Goal: Task Accomplishment & Management: Manage account settings

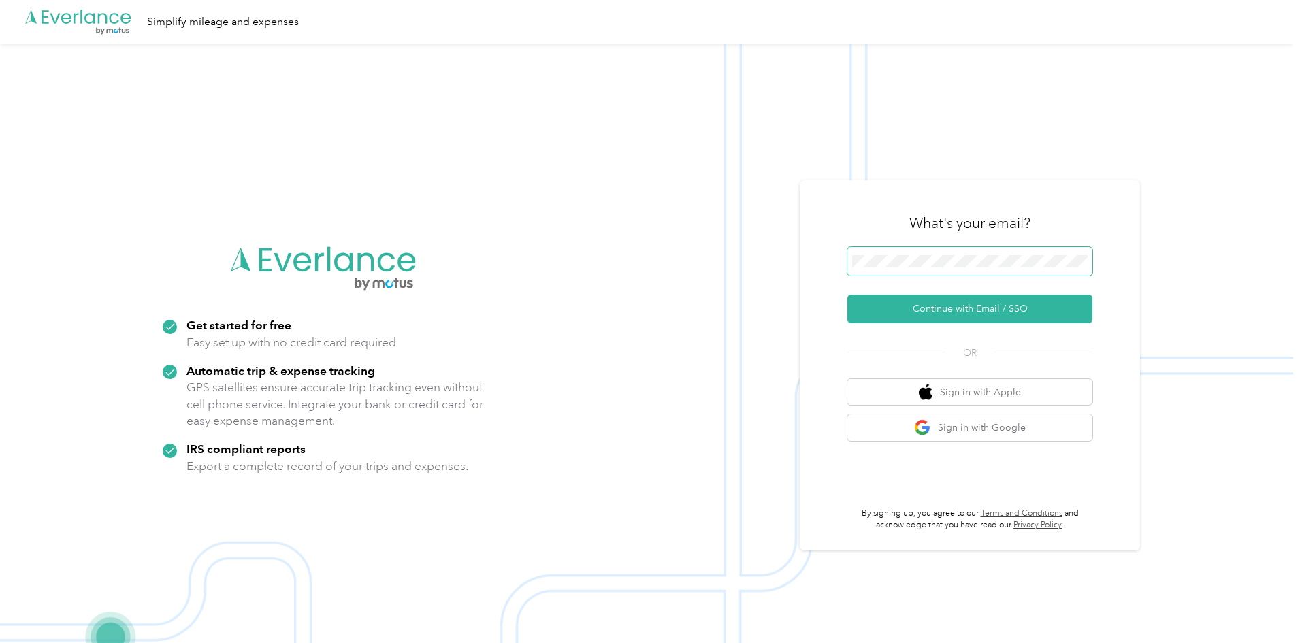
click at [925, 268] on span at bounding box center [970, 261] width 245 height 29
click at [1005, 300] on button "Continue with Email / SSO" at bounding box center [970, 309] width 245 height 29
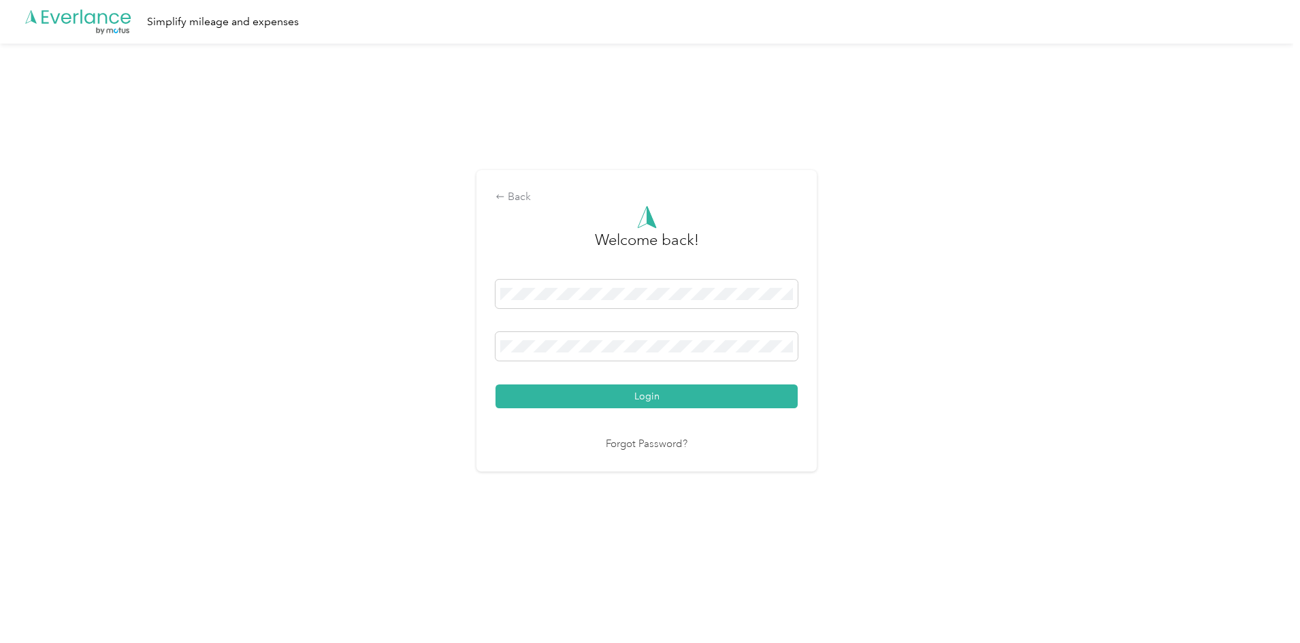
click at [496, 385] on button "Login" at bounding box center [647, 397] width 302 height 24
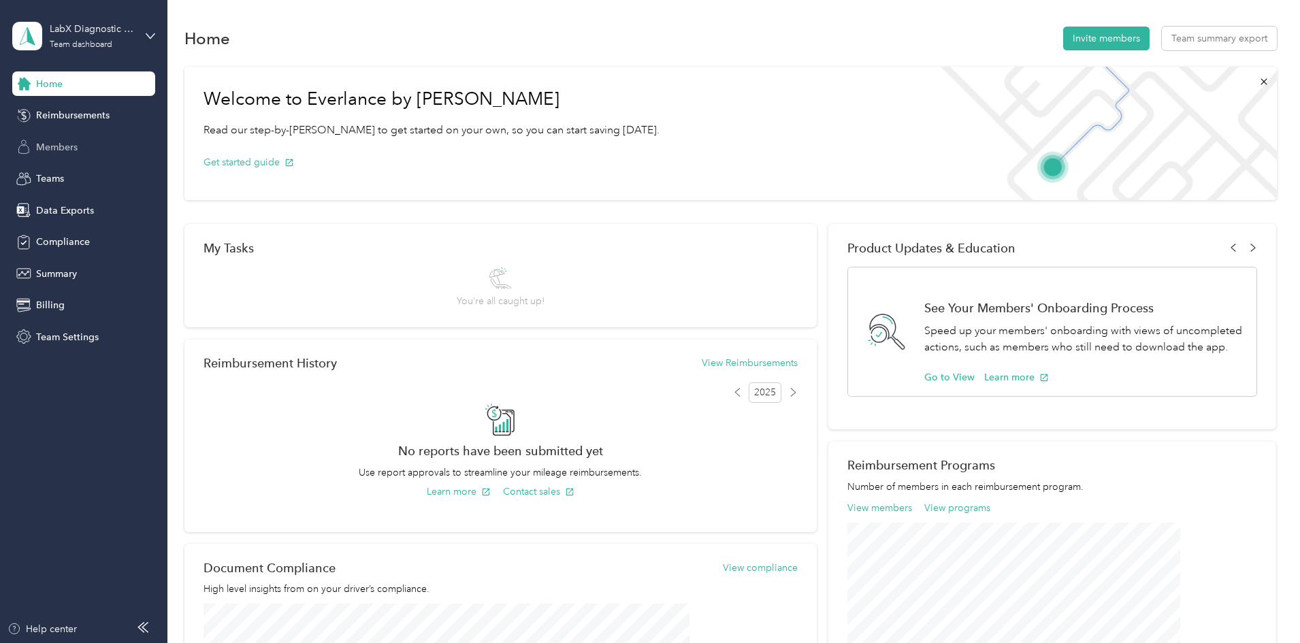
click at [81, 146] on div "Members" at bounding box center [83, 147] width 143 height 25
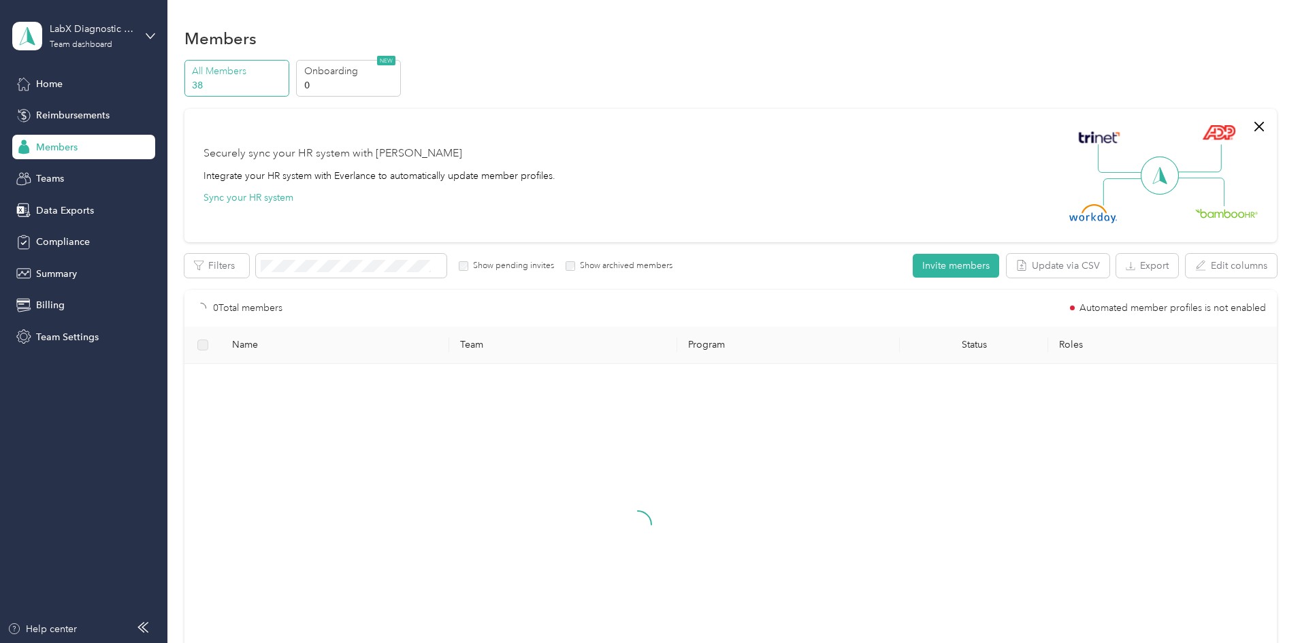
scroll to position [220, 0]
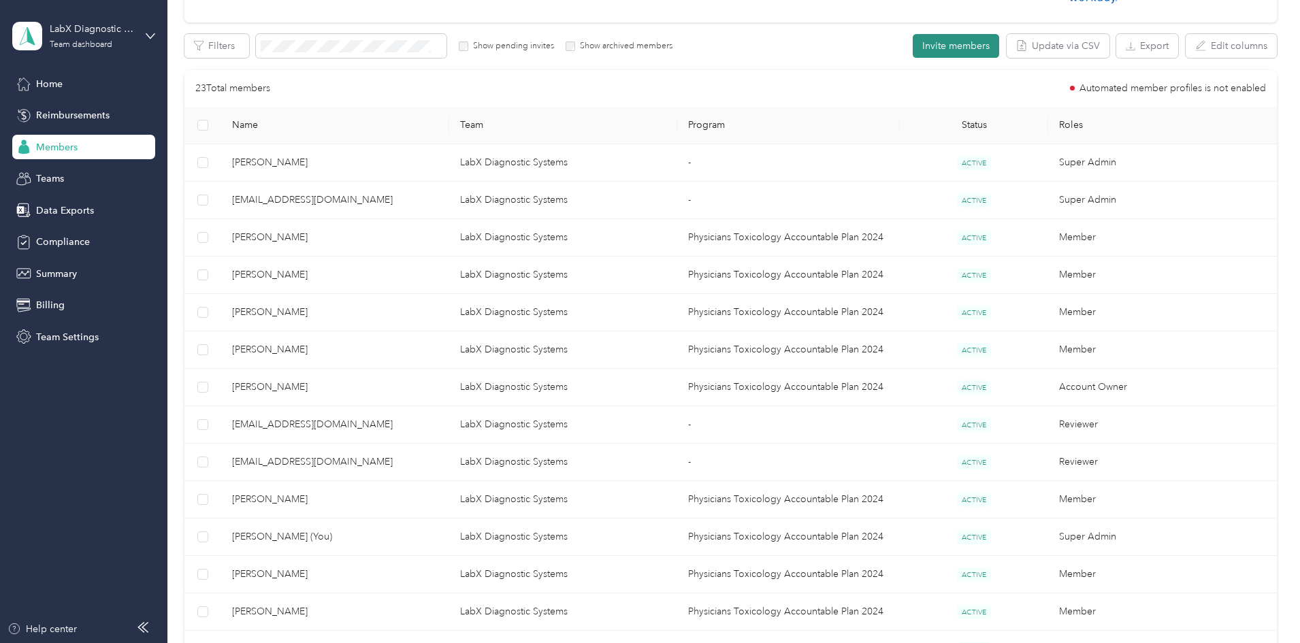
click at [913, 58] on button "Invite members" at bounding box center [956, 46] width 86 height 24
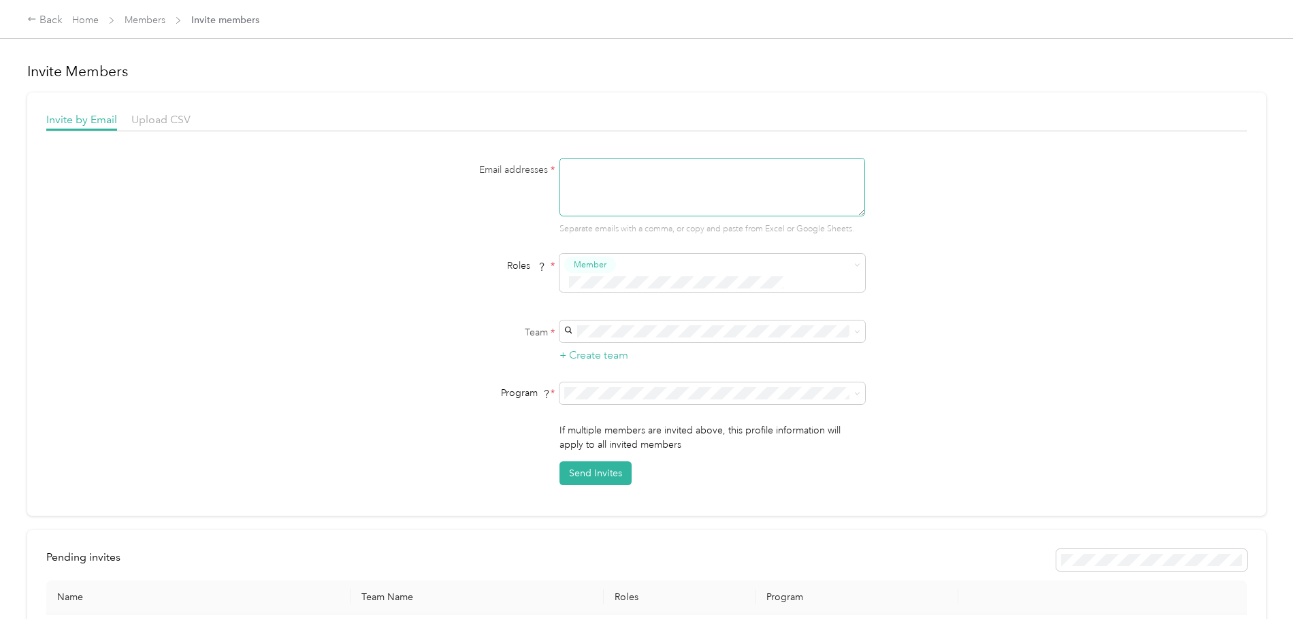
click at [709, 188] on textarea at bounding box center [713, 187] width 306 height 59
type textarea "[EMAIL_ADDRESS][DOMAIN_NAME]"
click at [630, 321] on span at bounding box center [713, 332] width 306 height 22
click at [699, 347] on div "LabX Diagnostic Systems [EMAIL_ADDRESS][DOMAIN_NAME] +3 more" at bounding box center [710, 347] width 287 height 31
click at [677, 385] on span at bounding box center [713, 394] width 306 height 22
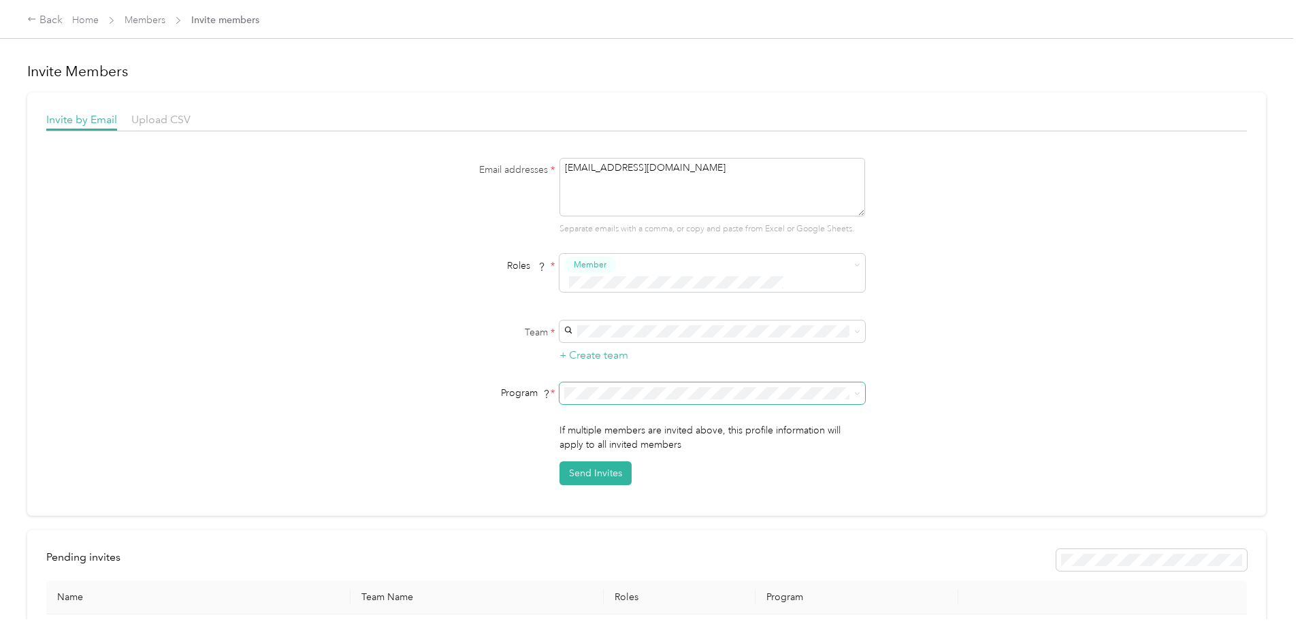
click at [684, 384] on span at bounding box center [713, 394] width 306 height 22
click at [702, 387] on span at bounding box center [713, 394] width 306 height 22
click at [627, 477] on span "Physicians Toxicology Accountable Plan 2024 (FAVR)" at bounding box center [680, 472] width 227 height 12
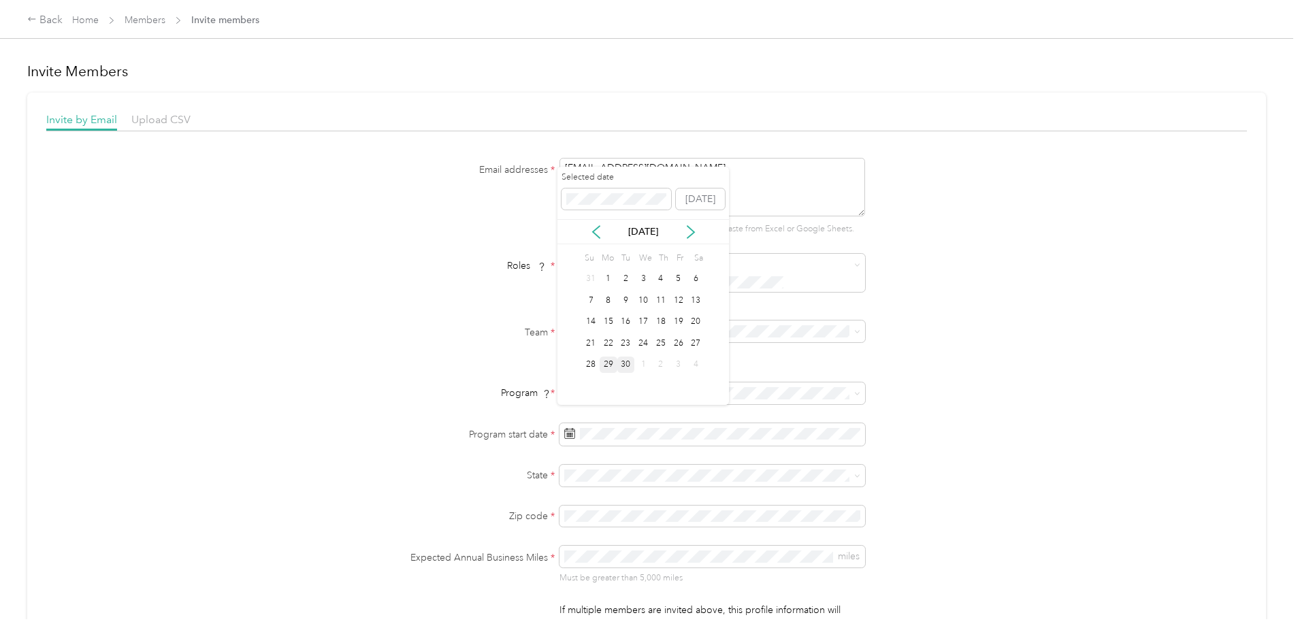
click at [606, 364] on div "29" at bounding box center [609, 365] width 18 height 17
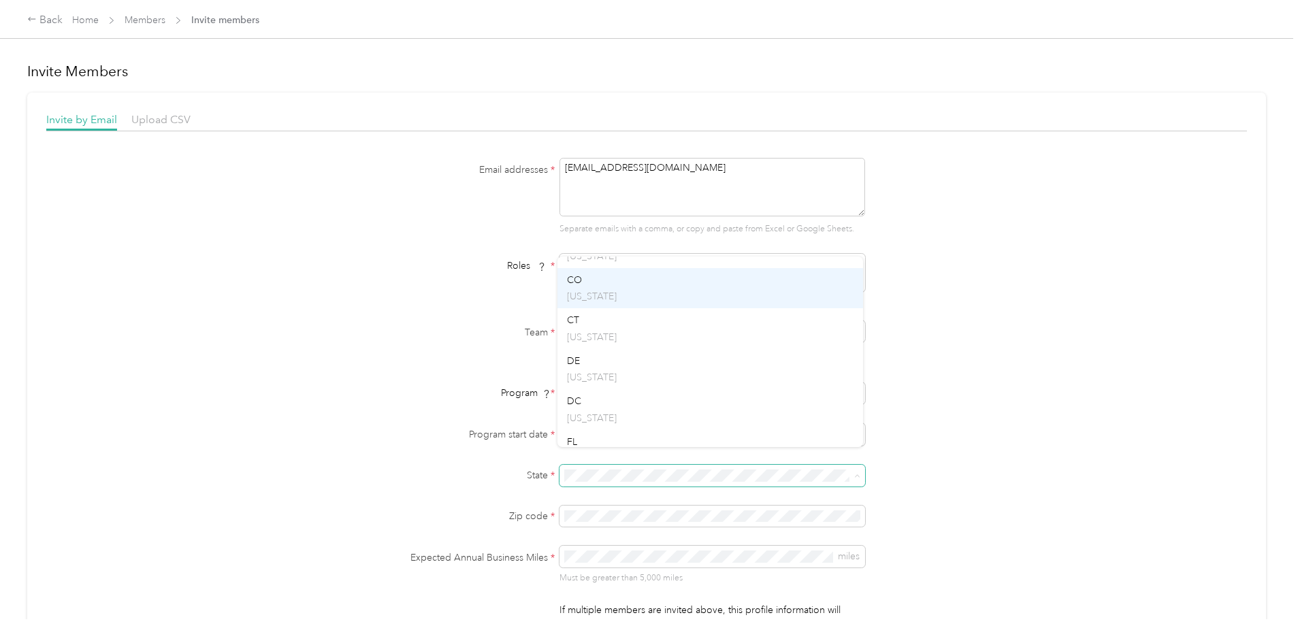
scroll to position [272, 0]
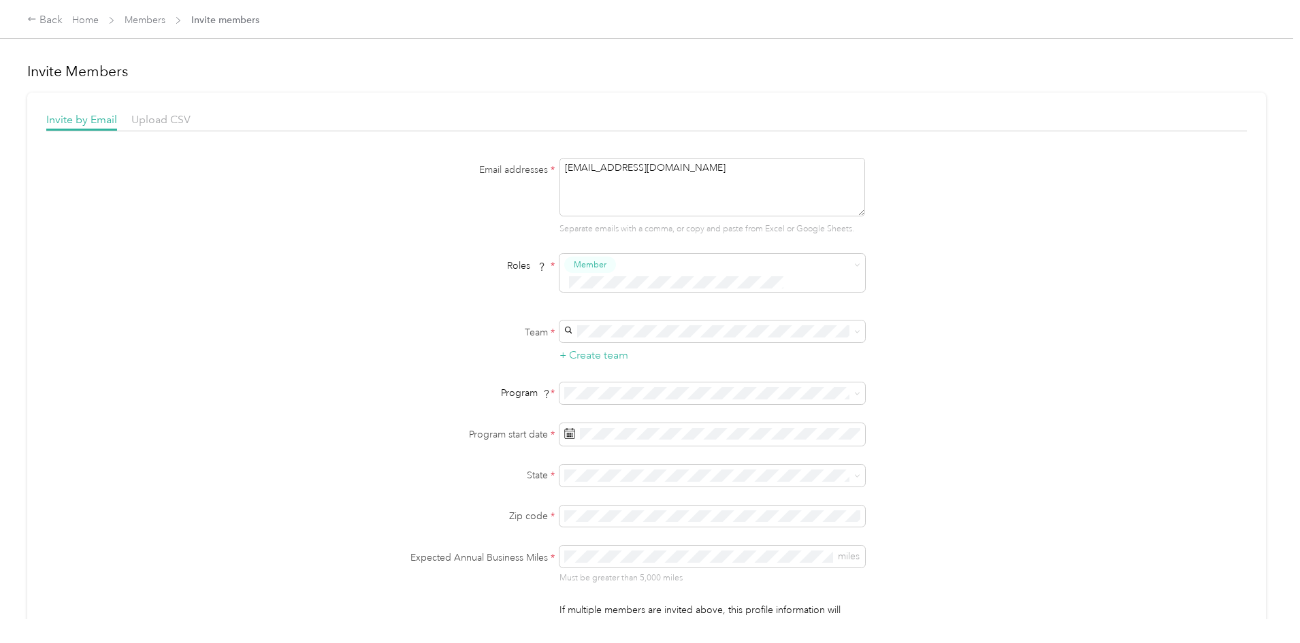
click at [603, 411] on p "[US_STATE]" at bounding box center [710, 418] width 287 height 14
click at [955, 565] on div "Email addresses * [EMAIL_ADDRESS][DOMAIN_NAME] Separate emails with a comma, or…" at bounding box center [646, 412] width 1201 height 508
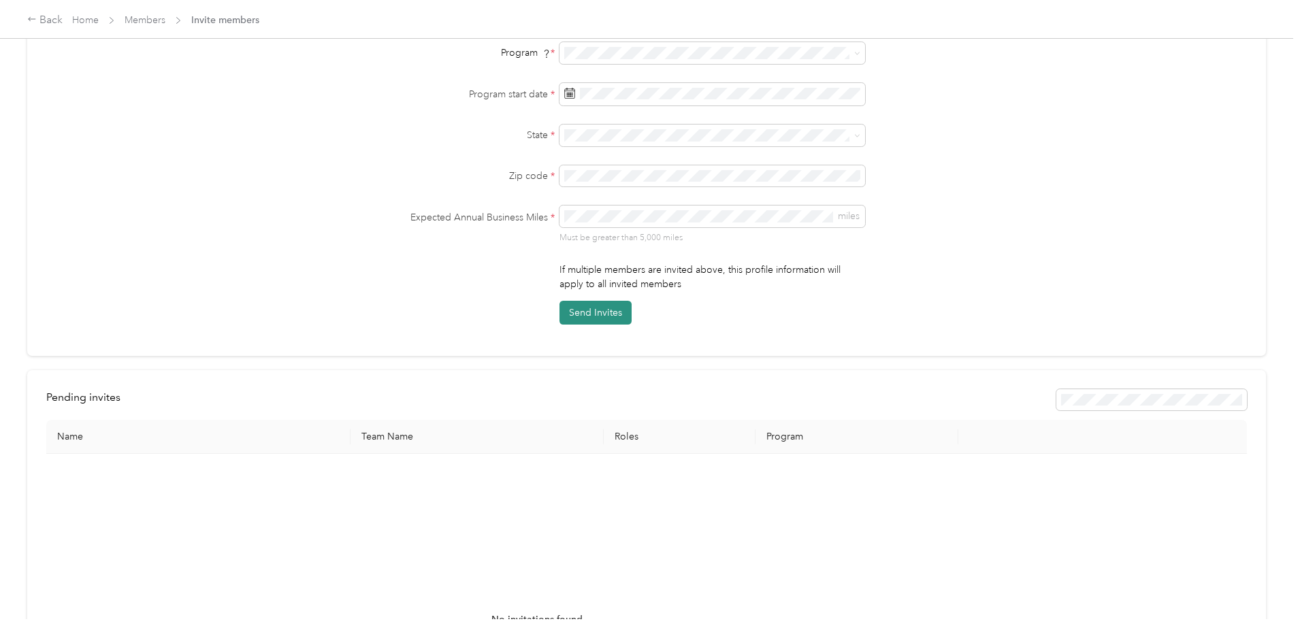
click at [614, 305] on button "Send Invites" at bounding box center [596, 313] width 72 height 24
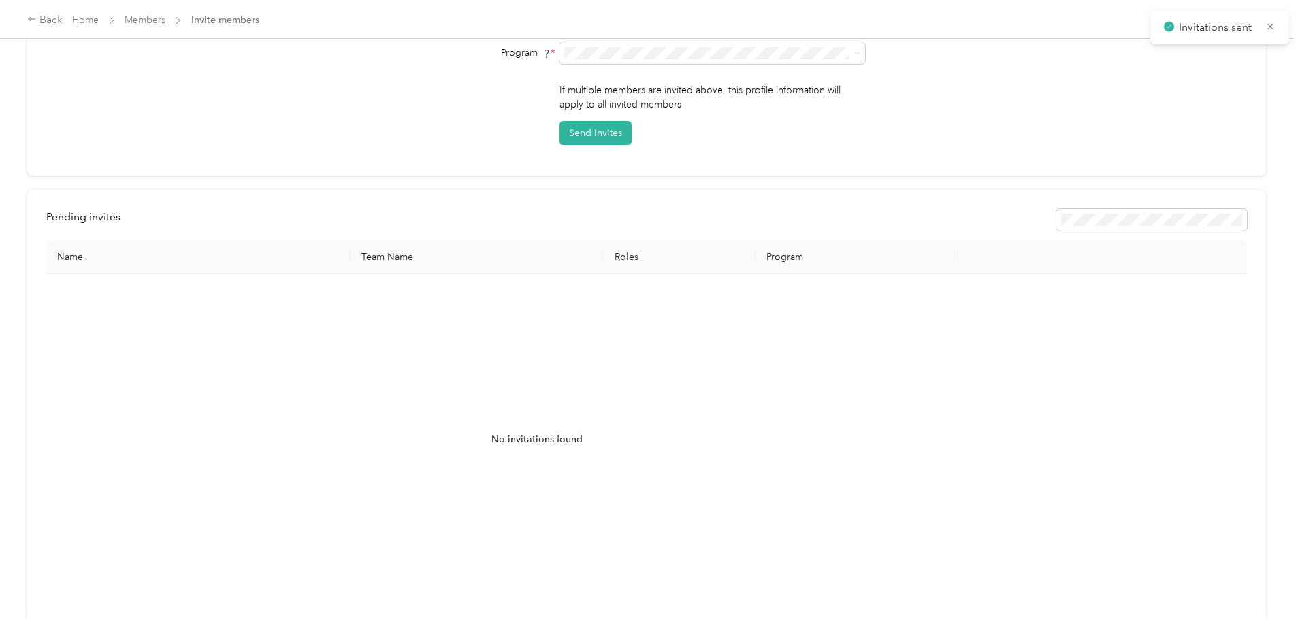
scroll to position [149, 0]
